Goal: Task Accomplishment & Management: Complete application form

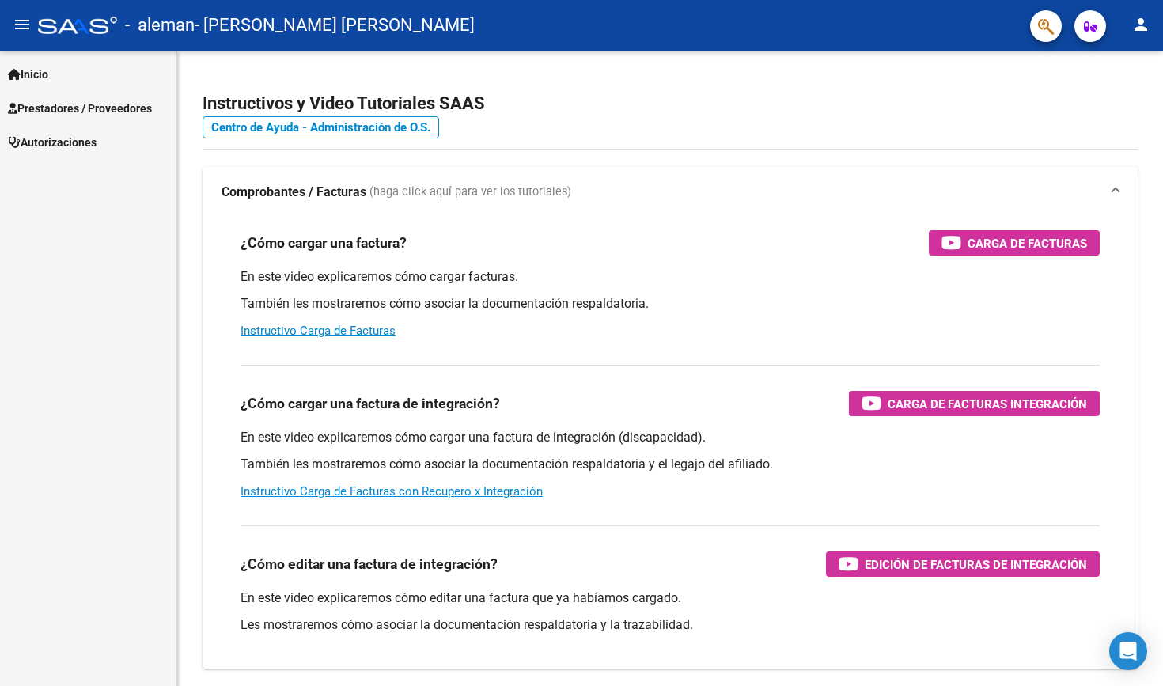
click at [53, 109] on span "Prestadores / Proveedores" at bounding box center [80, 108] width 144 height 17
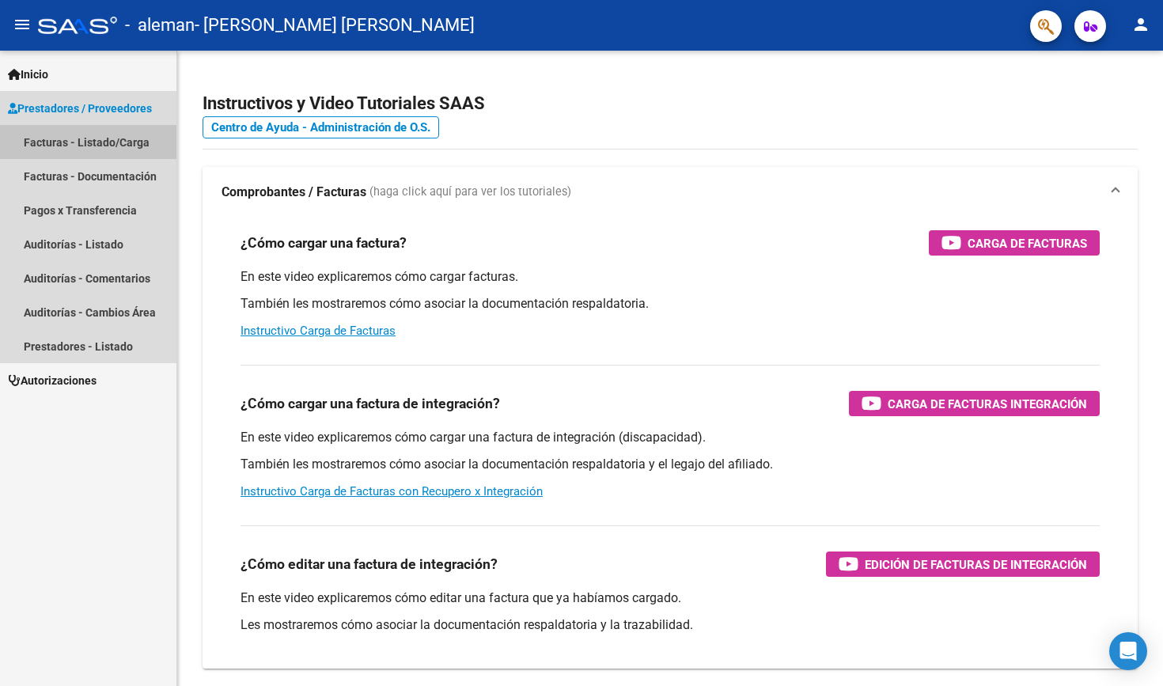
click at [56, 144] on link "Facturas - Listado/Carga" at bounding box center [88, 142] width 176 height 34
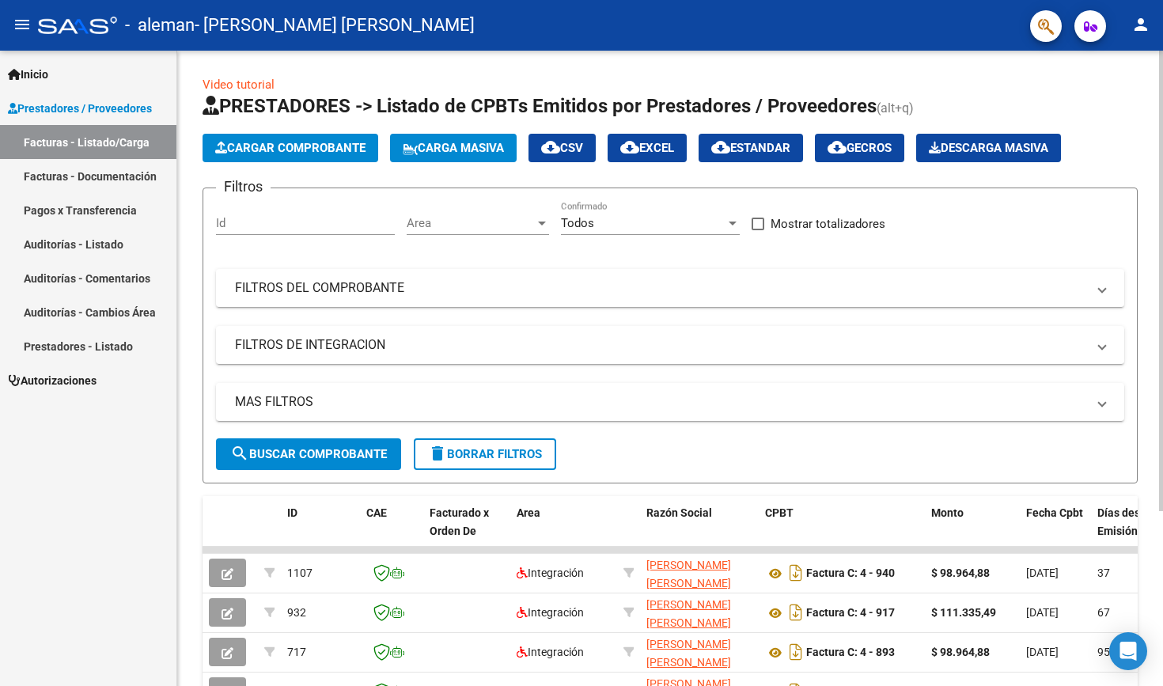
click at [246, 153] on span "Cargar Comprobante" at bounding box center [290, 148] width 150 height 14
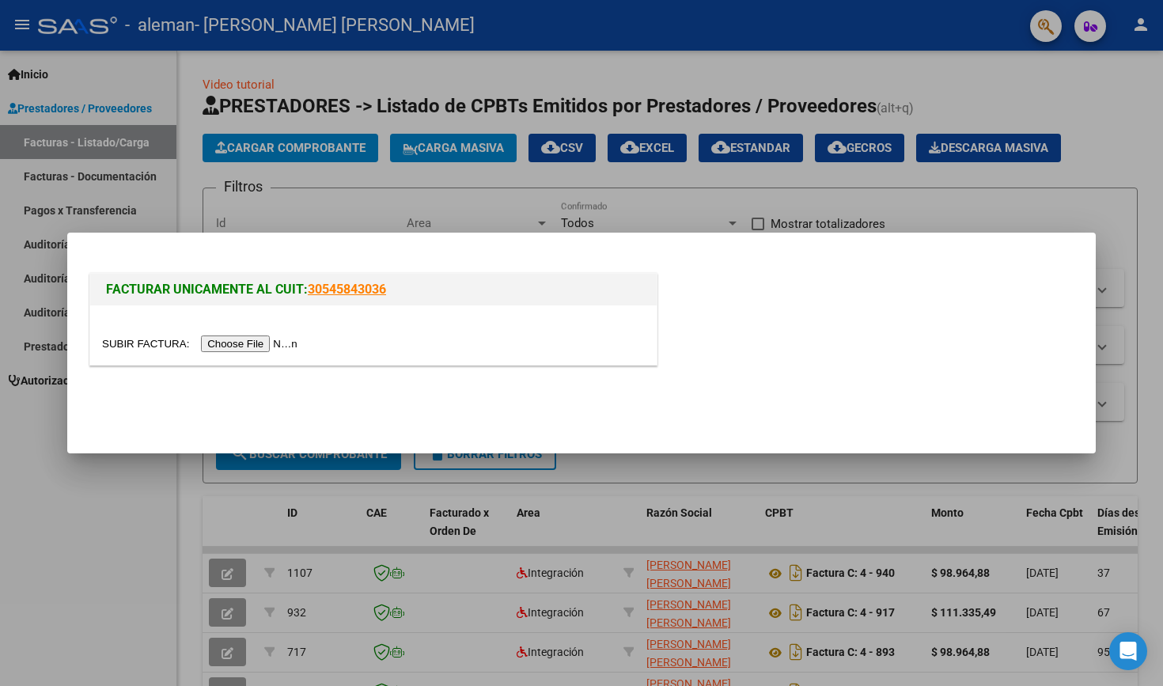
click at [237, 343] on input "file" at bounding box center [202, 343] width 200 height 17
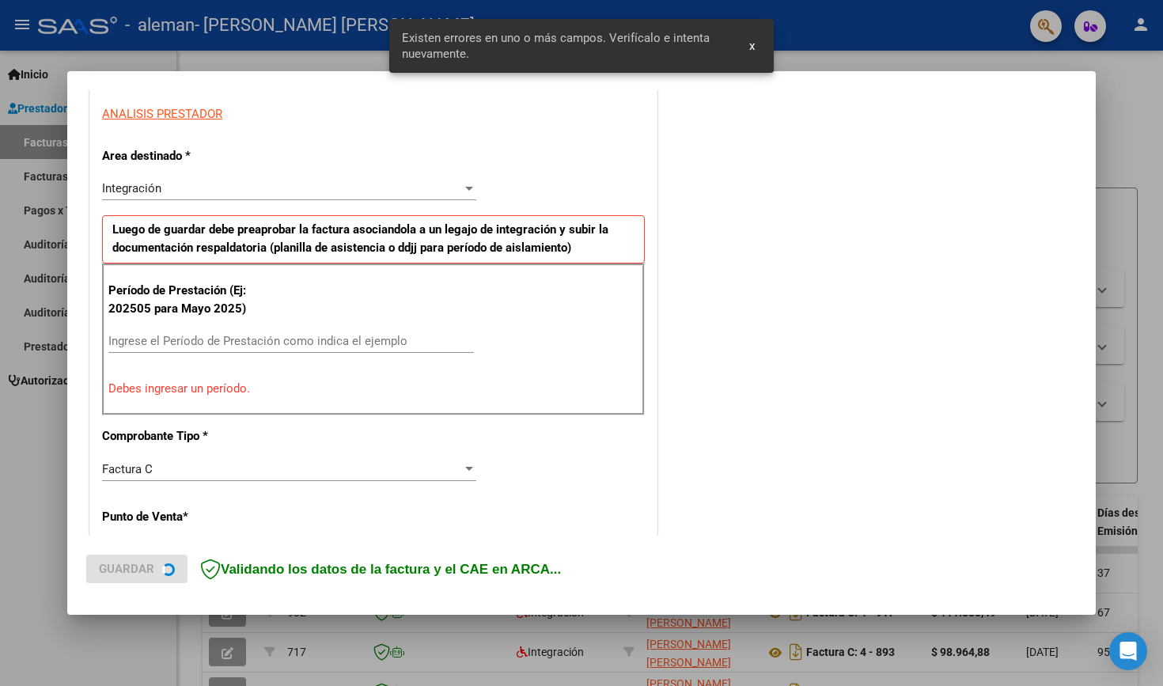
scroll to position [296, 0]
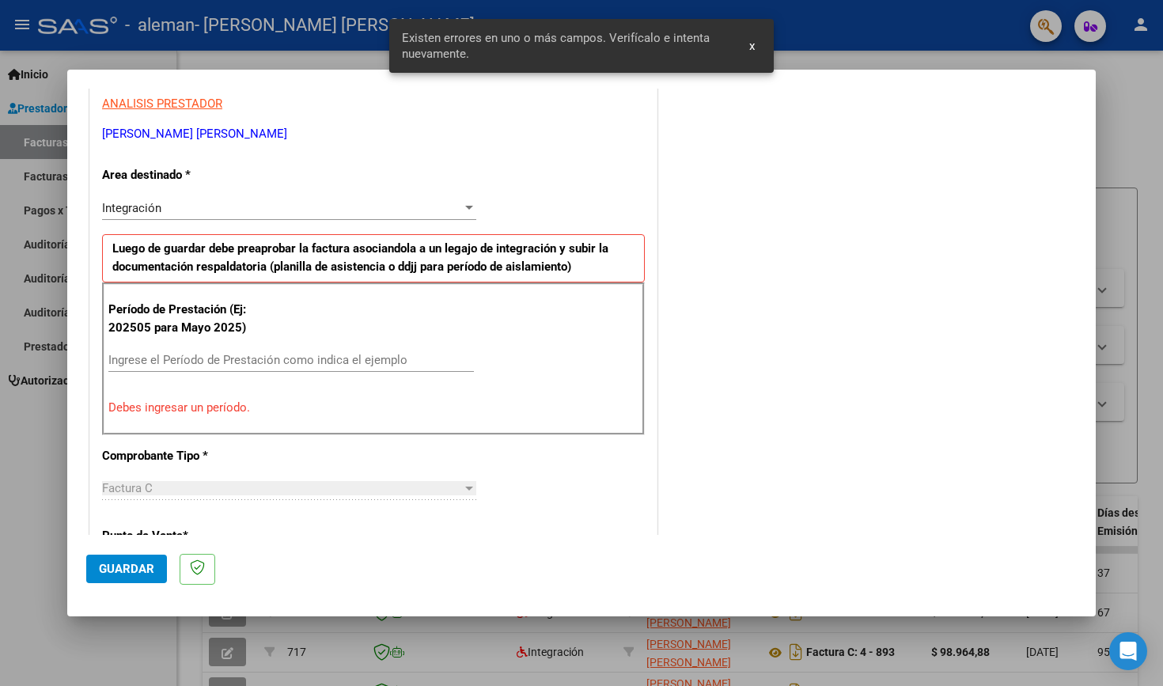
click at [244, 358] on input "Ingrese el Período de Prestación como indica el ejemplo" at bounding box center [291, 360] width 366 height 14
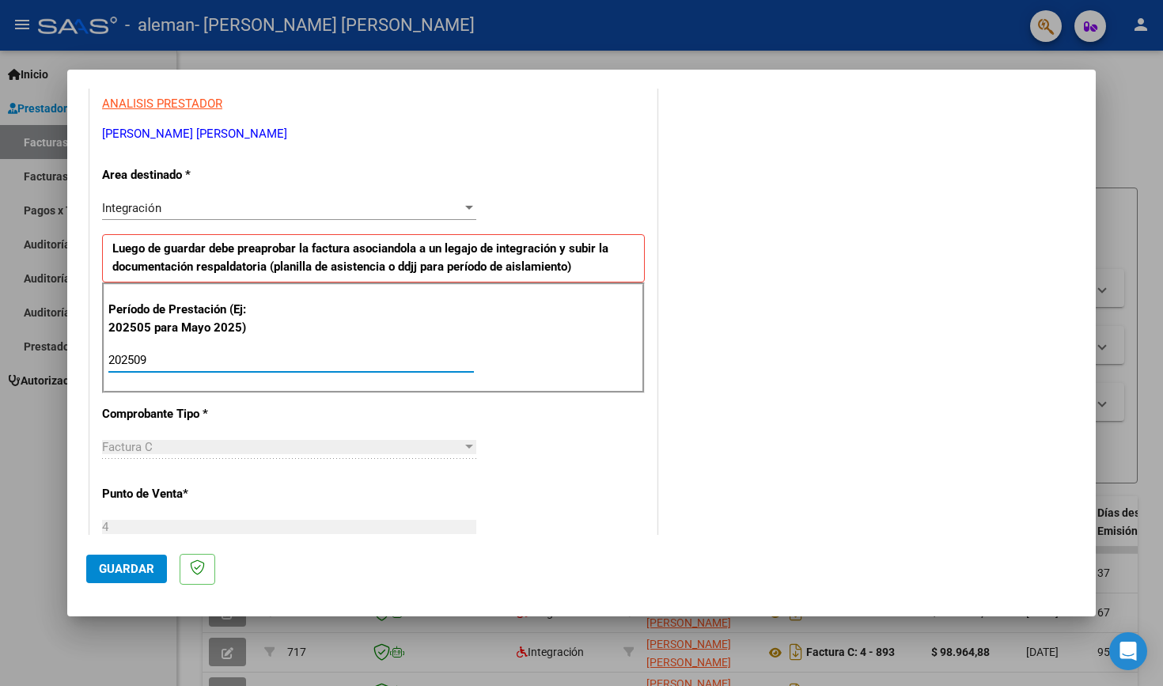
type input "202509"
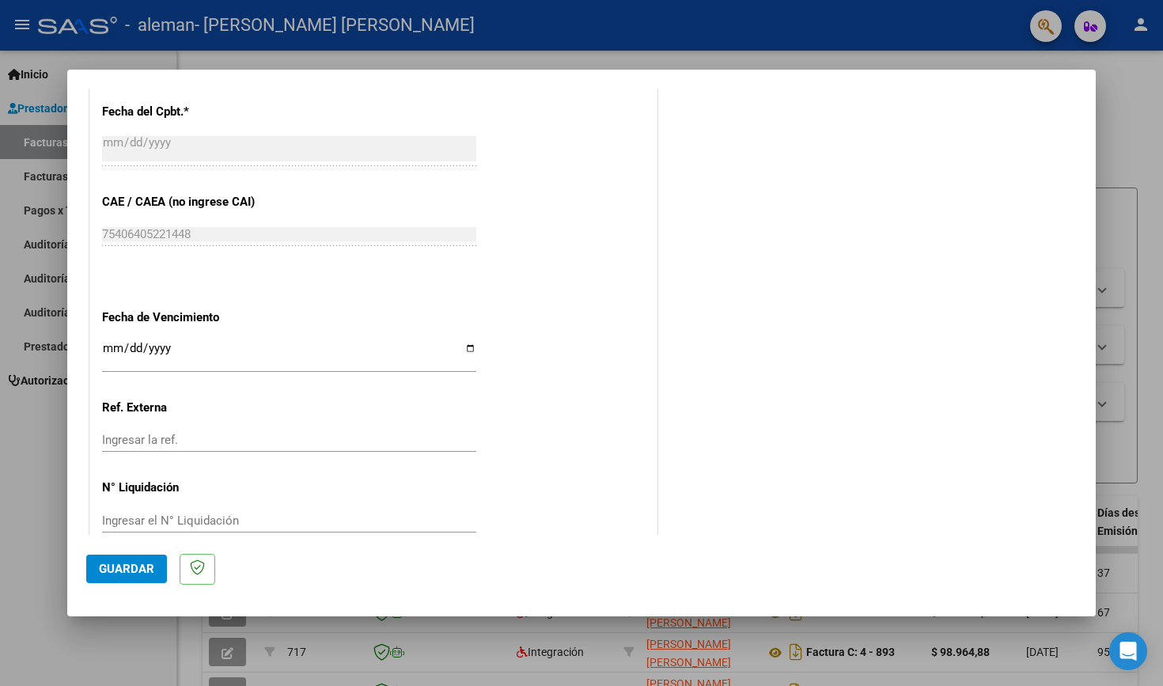
scroll to position [918, 0]
click at [125, 575] on span "Guardar" at bounding box center [126, 569] width 55 height 14
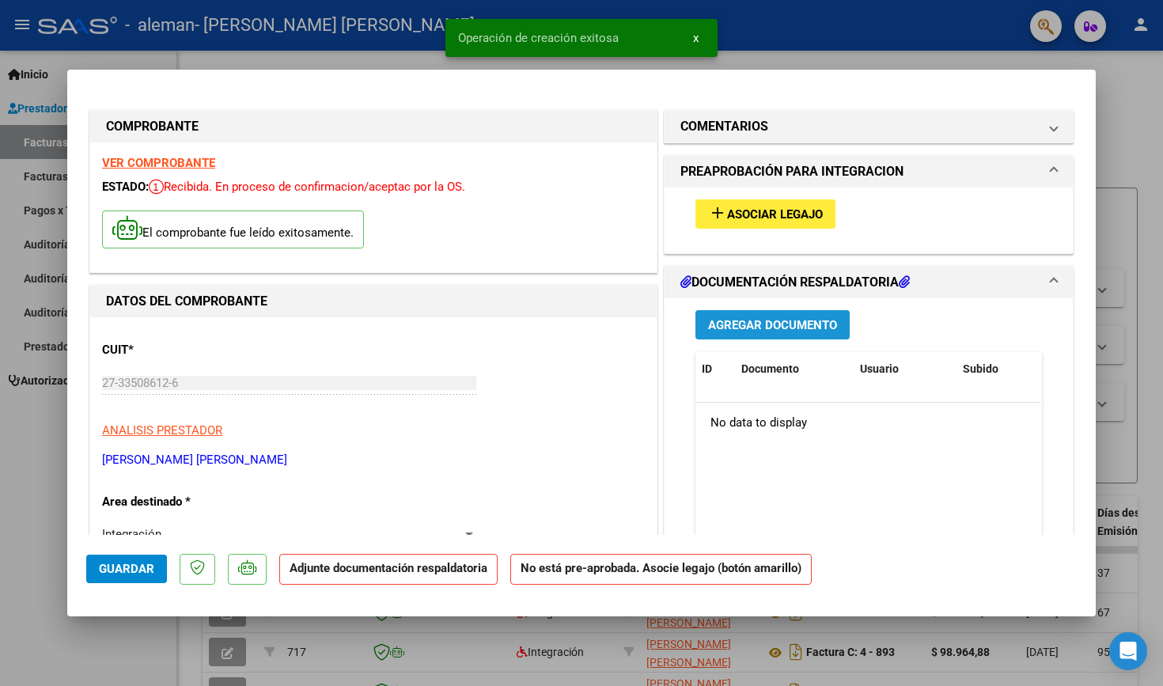
click at [750, 325] on span "Agregar Documento" at bounding box center [772, 325] width 129 height 14
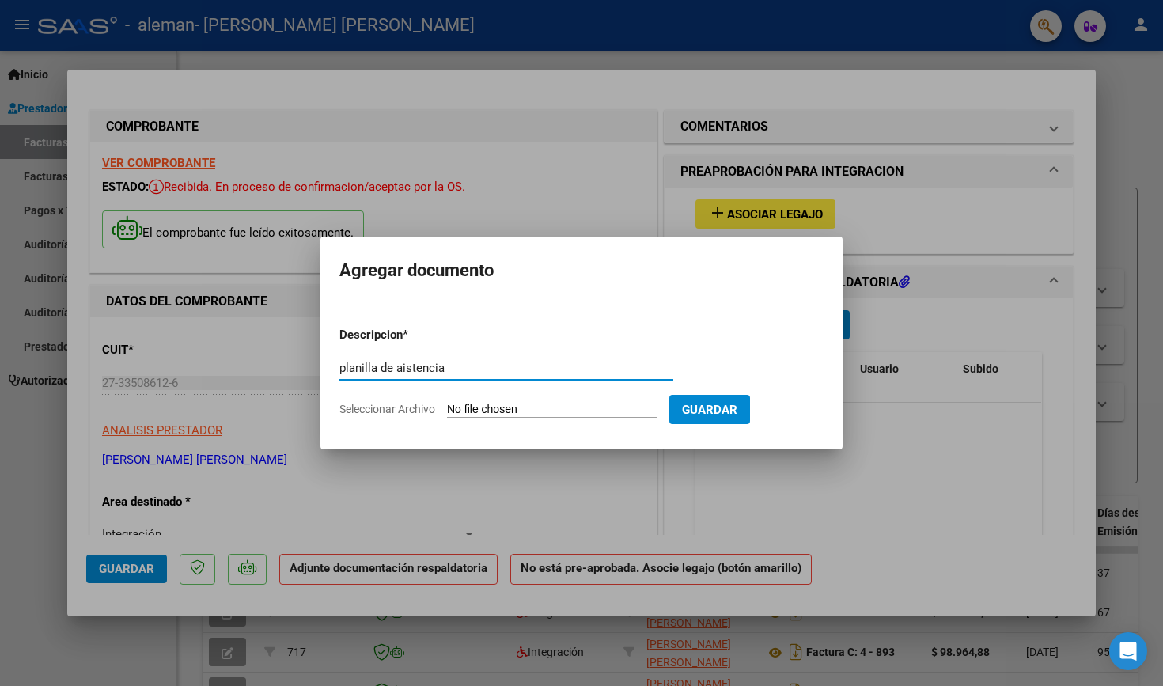
type input "planilla de asistencia"
drag, startPoint x: 536, startPoint y: 362, endPoint x: 530, endPoint y: 415, distance: 52.6
click at [530, 415] on input "Seleccionar Archivo" at bounding box center [552, 410] width 210 height 15
type input "C:\fakepath\Planilla de asistencia [DATE] 2.pdf"
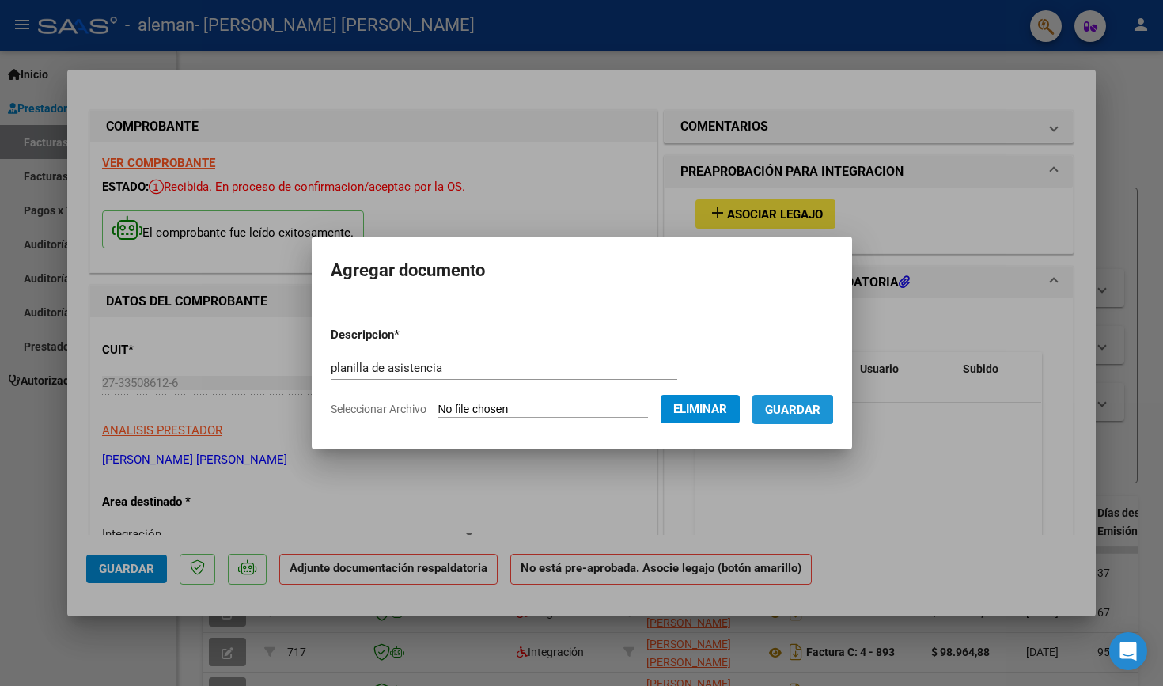
click at [750, 409] on span "Guardar" at bounding box center [792, 410] width 55 height 14
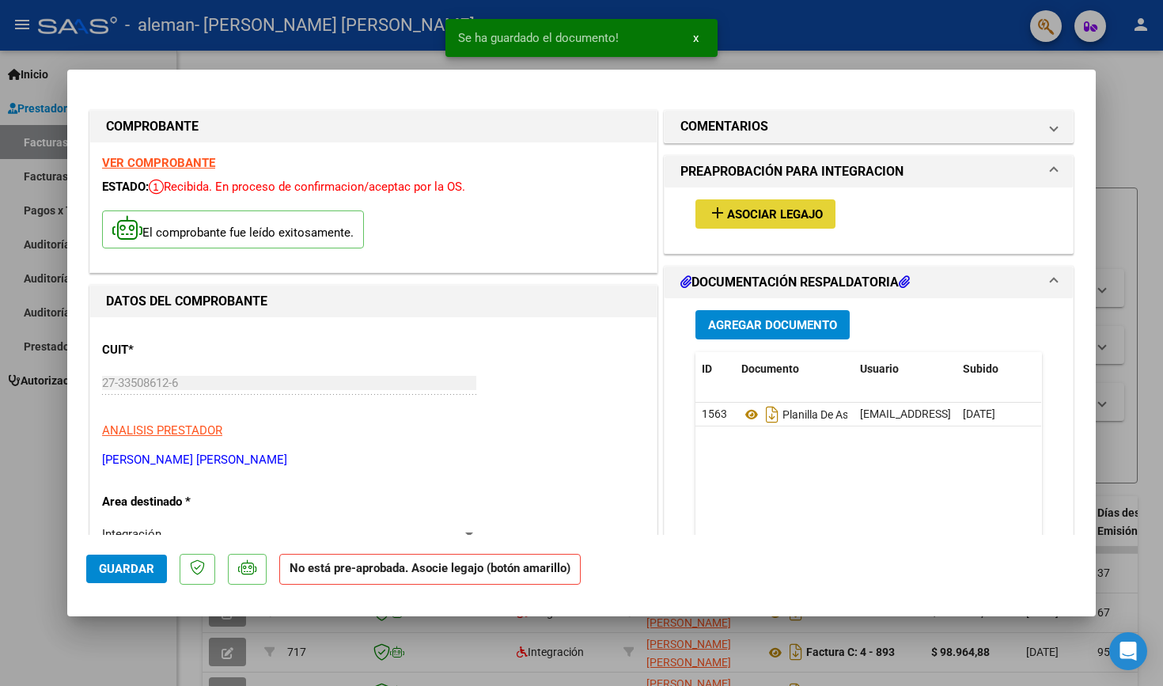
click at [750, 221] on span "Asociar Legajo" at bounding box center [775, 214] width 96 height 14
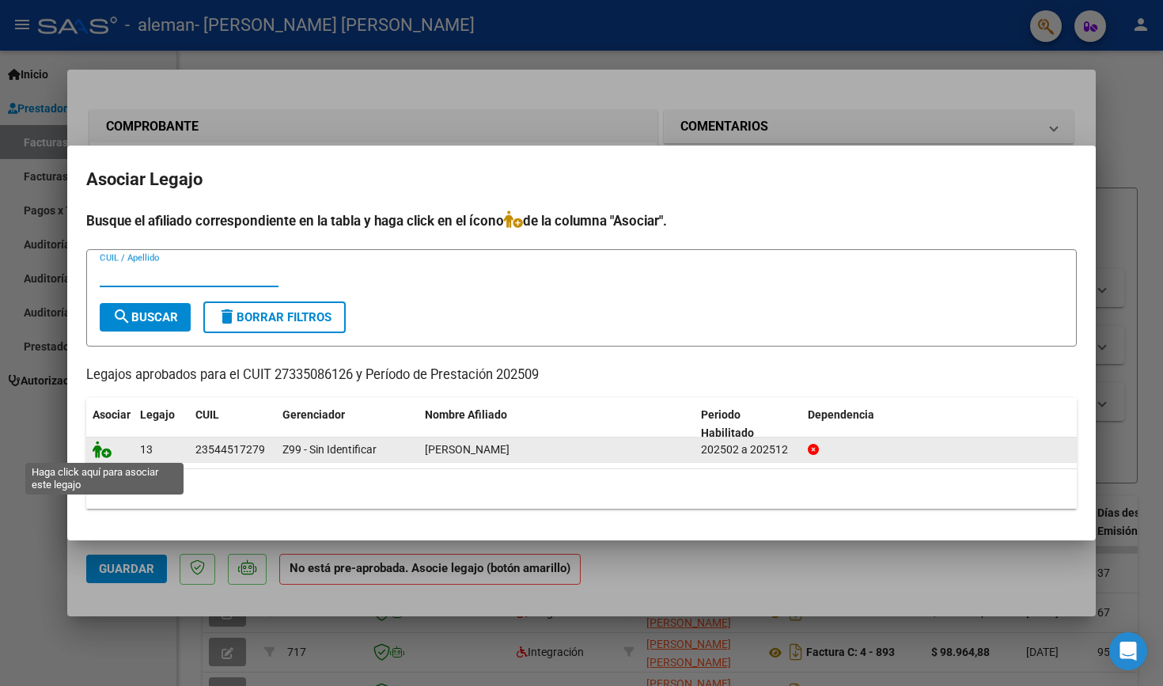
click at [100, 455] on icon at bounding box center [102, 449] width 19 height 17
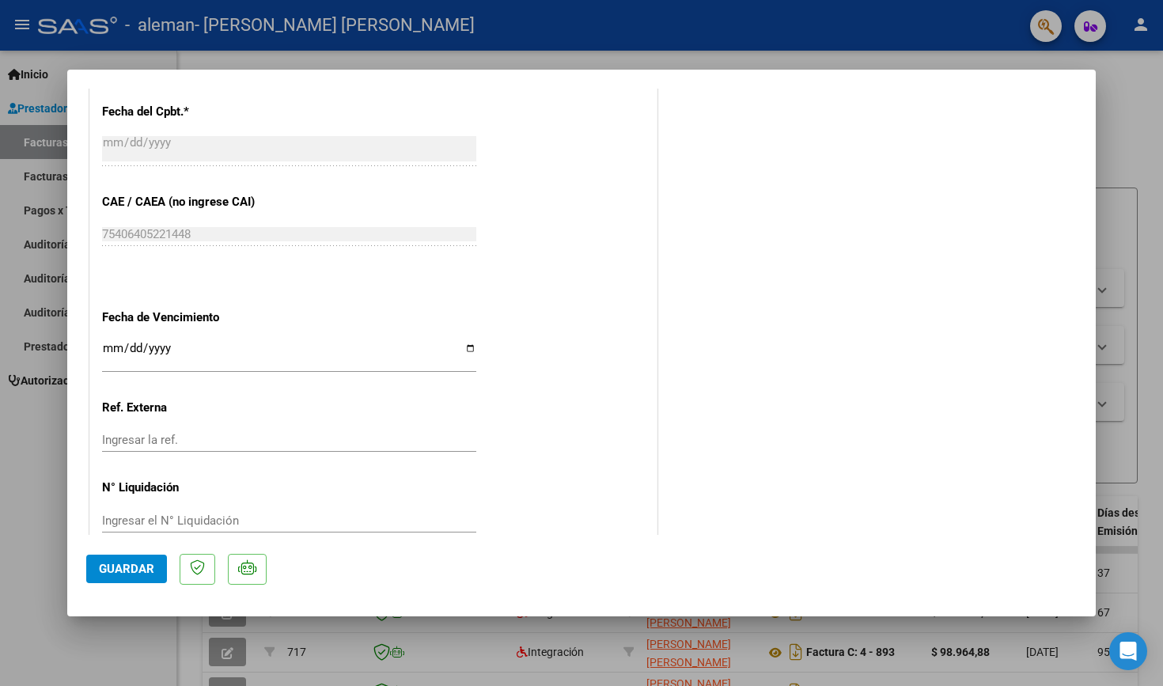
scroll to position [941, 0]
click at [115, 566] on span "Guardar" at bounding box center [126, 569] width 55 height 14
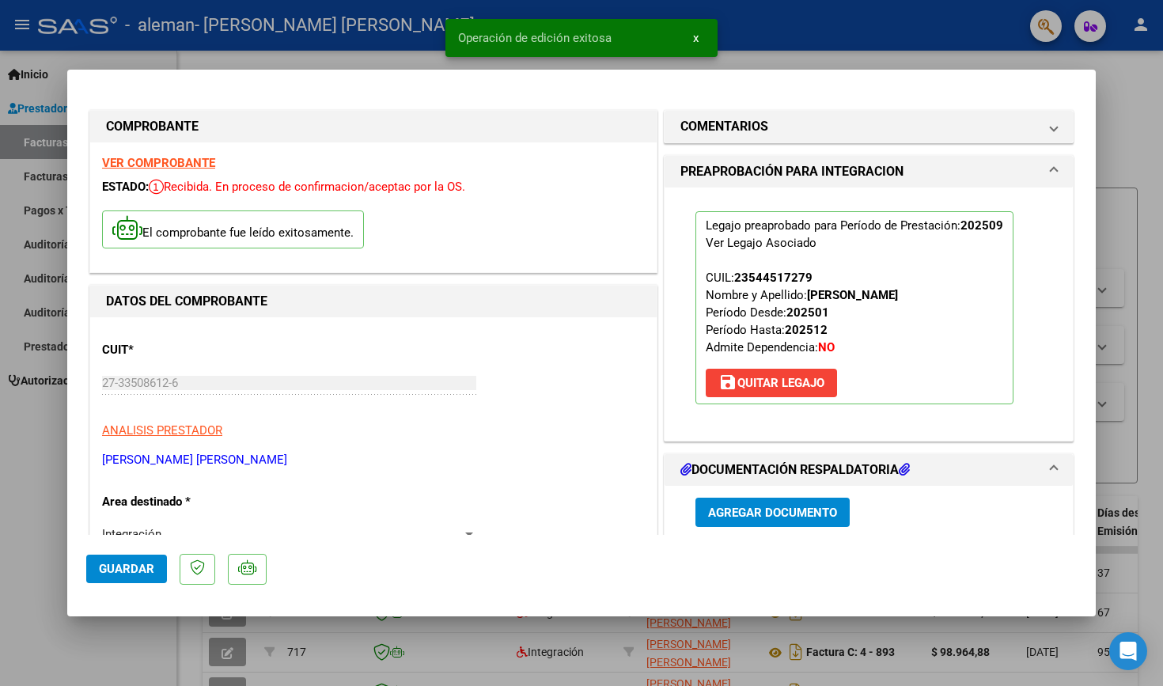
scroll to position [0, 0]
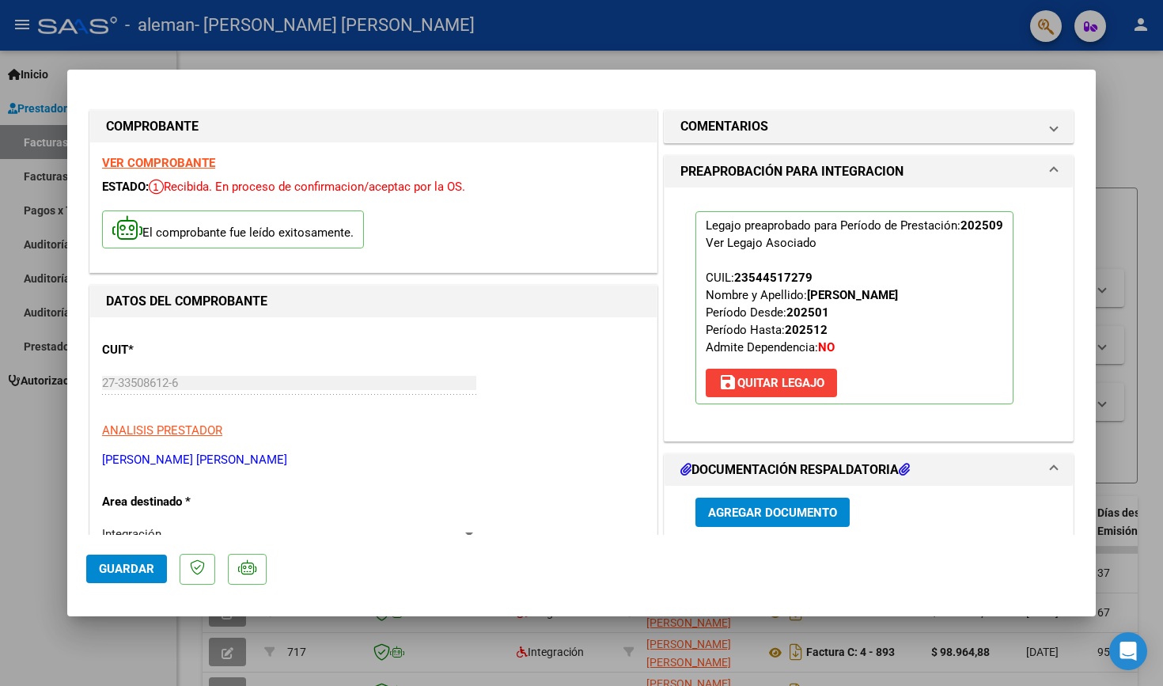
click at [579, 41] on div at bounding box center [581, 343] width 1163 height 686
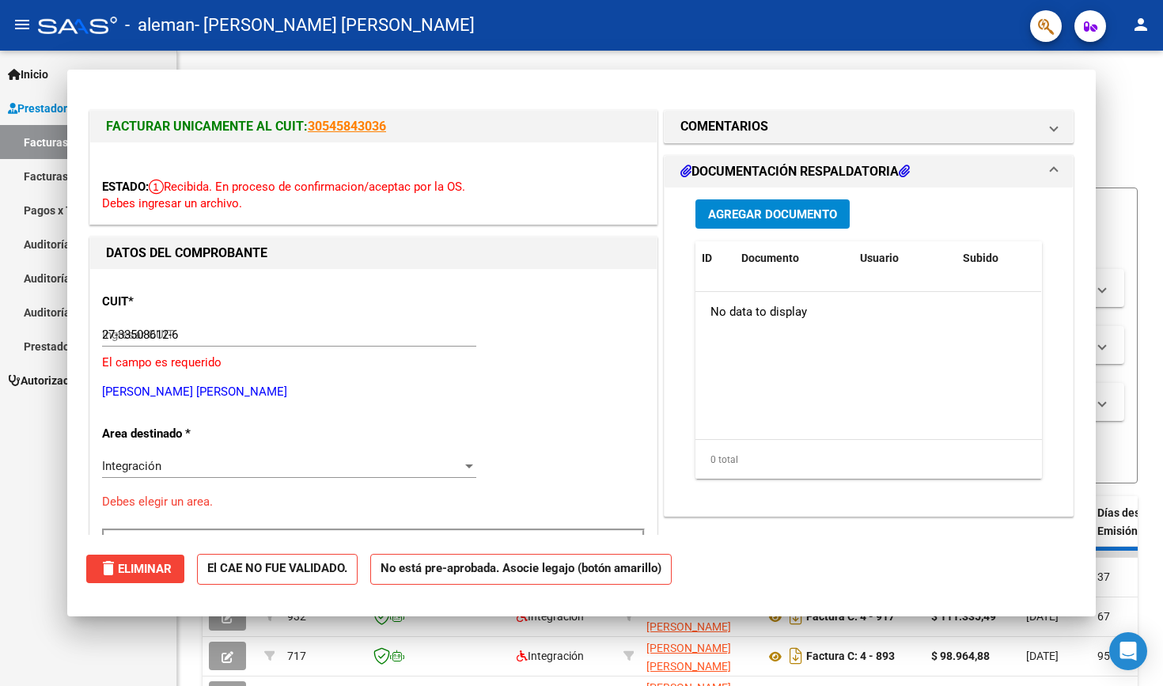
type input "$ 0,00"
